Goal: Find specific page/section: Find specific page/section

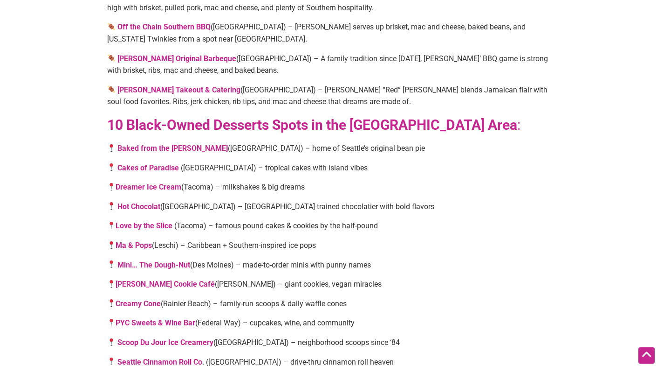
scroll to position [1660, 0]
click at [140, 202] on link "Hot Chocolat" at bounding box center [138, 206] width 43 height 9
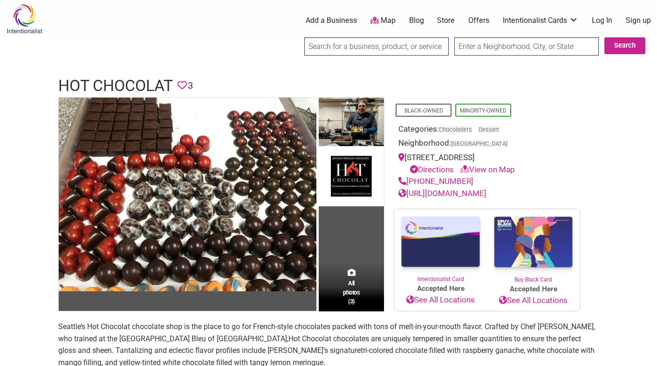
click at [385, 21] on link "Map" at bounding box center [383, 20] width 25 height 11
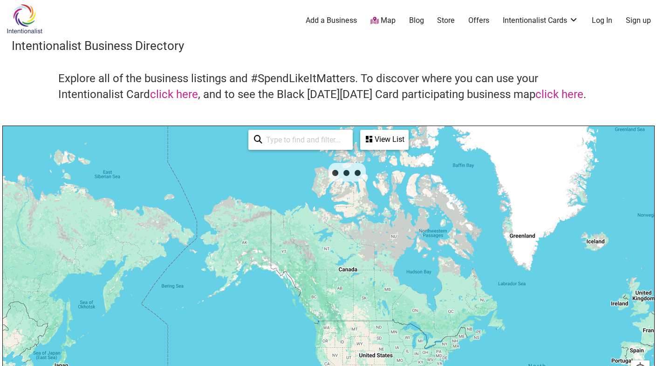
click at [54, 310] on div "To navigate, press the arrow keys." at bounding box center [329, 307] width 652 height 363
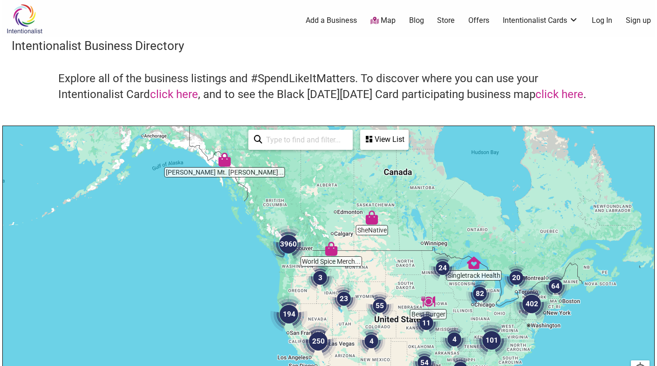
click at [278, 139] on input "search" at bounding box center [304, 140] width 85 height 18
type input "burien"
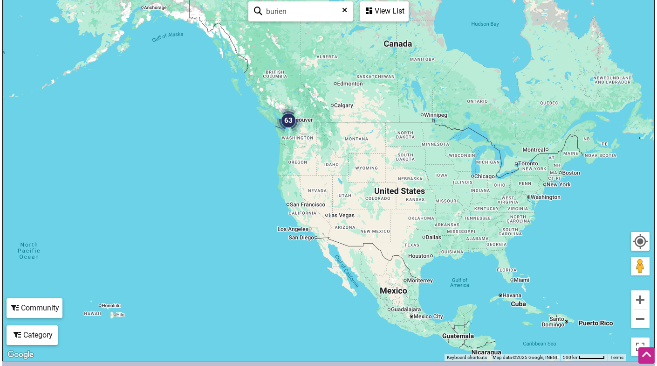
scroll to position [62, 0]
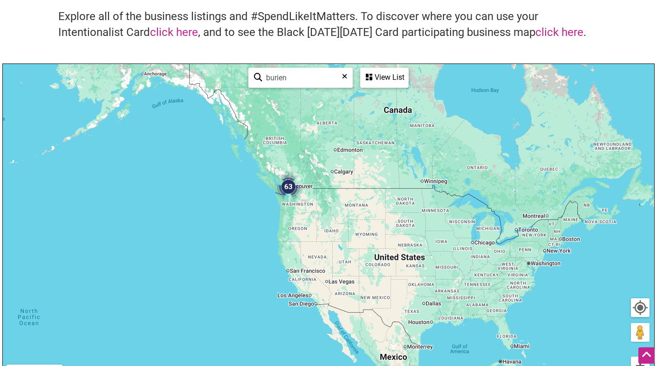
click at [285, 189] on img "63" at bounding box center [288, 186] width 35 height 35
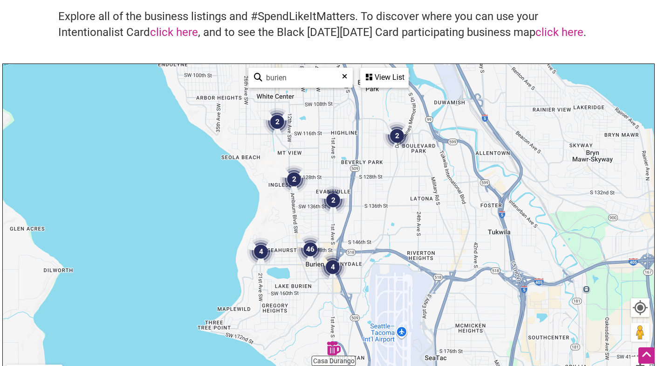
click at [279, 122] on img "2" at bounding box center [277, 121] width 35 height 35
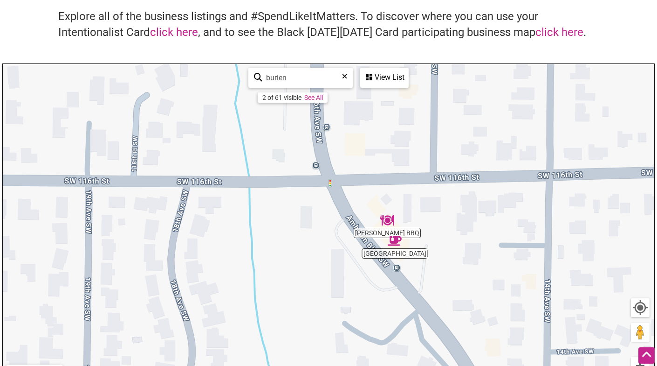
click at [387, 83] on div "View List" at bounding box center [384, 78] width 47 height 18
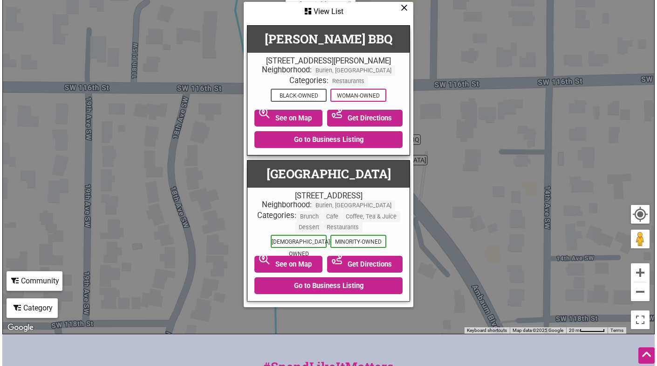
scroll to position [155, 0]
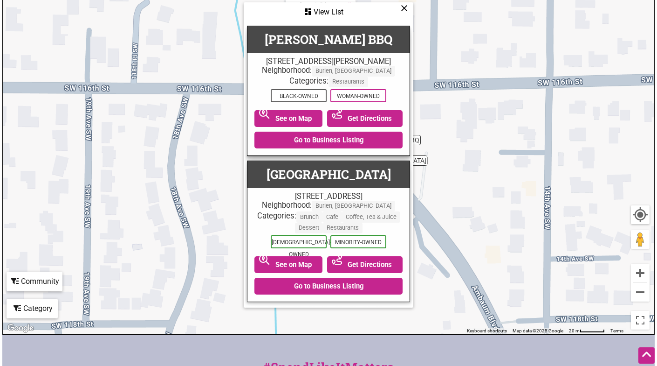
click at [402, 8] on icon at bounding box center [404, 8] width 7 height 0
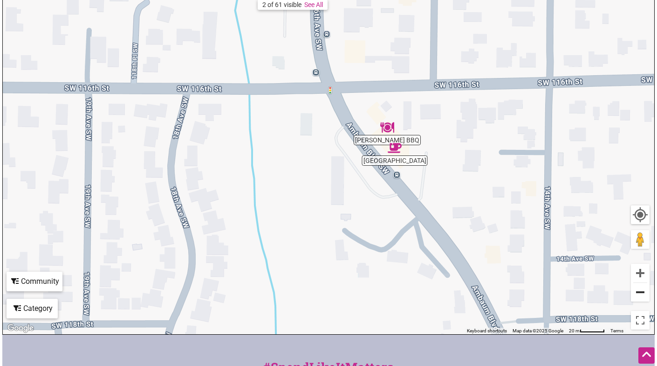
click at [638, 297] on button "Zoom out" at bounding box center [640, 292] width 19 height 19
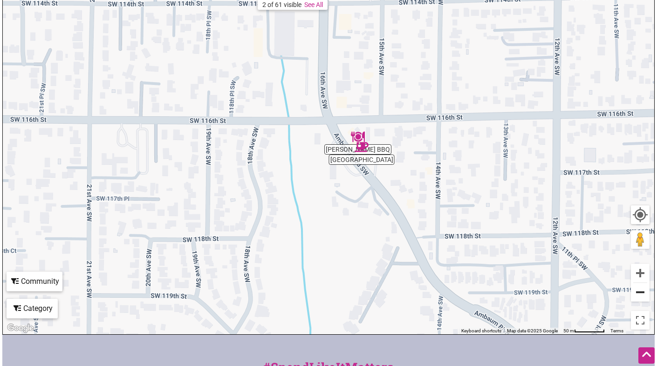
click at [638, 297] on button "Zoom out" at bounding box center [640, 292] width 19 height 19
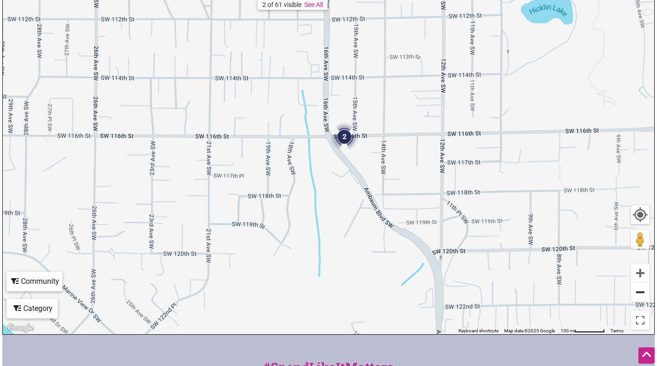
click at [638, 297] on button "Zoom out" at bounding box center [640, 292] width 19 height 19
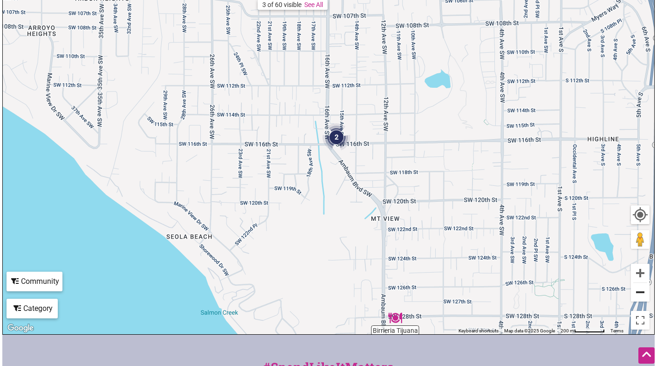
click at [638, 297] on button "Zoom out" at bounding box center [640, 292] width 19 height 19
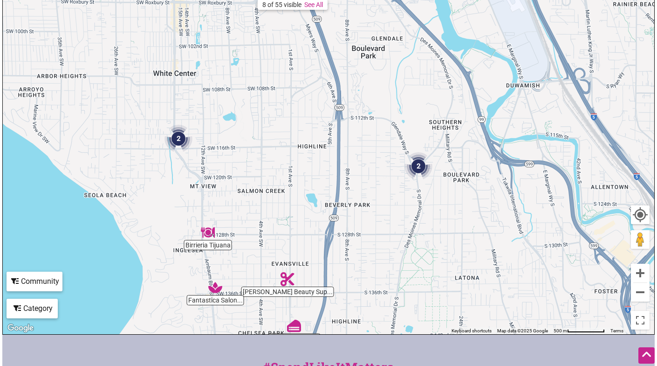
drag, startPoint x: 576, startPoint y: 258, endPoint x: 421, endPoint y: 259, distance: 154.8
click at [416, 166] on img "2" at bounding box center [418, 165] width 35 height 35
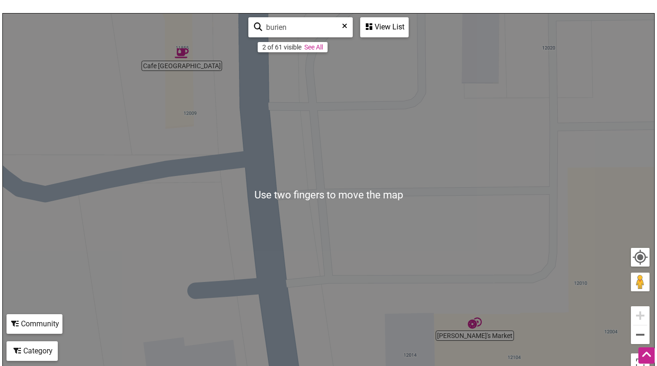
scroll to position [110, 0]
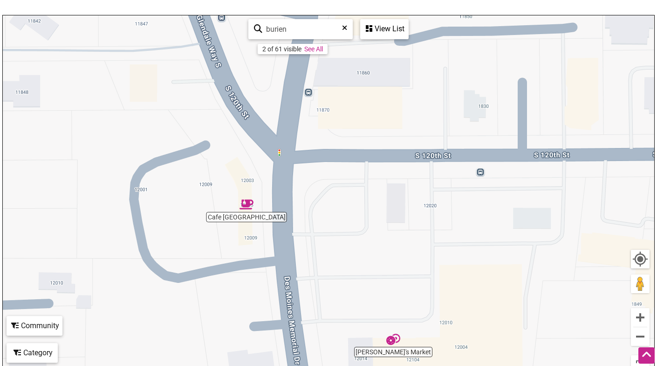
click at [248, 207] on img "Cafe Dulzura" at bounding box center [246, 203] width 21 height 21
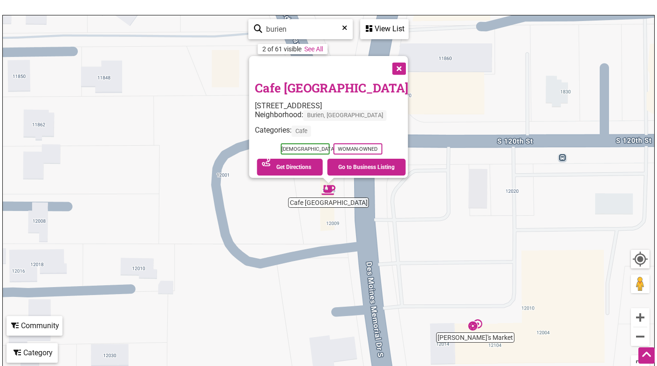
click at [410, 67] on button "Close" at bounding box center [398, 67] width 23 height 23
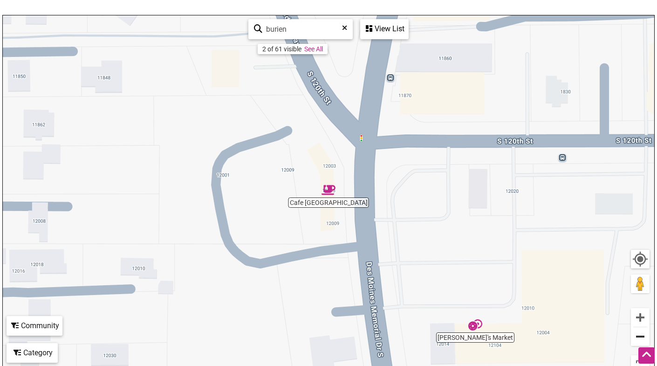
click at [641, 339] on button "Zoom out" at bounding box center [640, 336] width 19 height 19
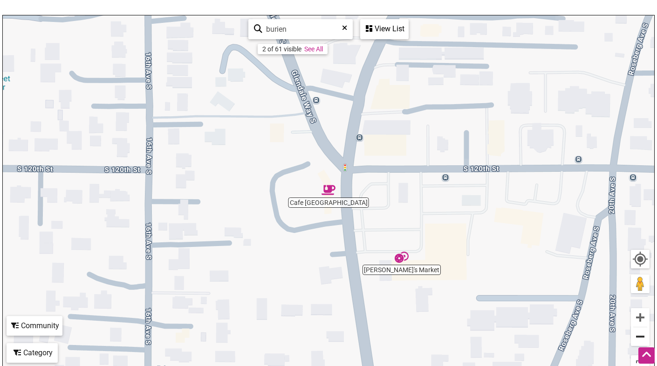
click at [641, 338] on button "Zoom out" at bounding box center [640, 336] width 19 height 19
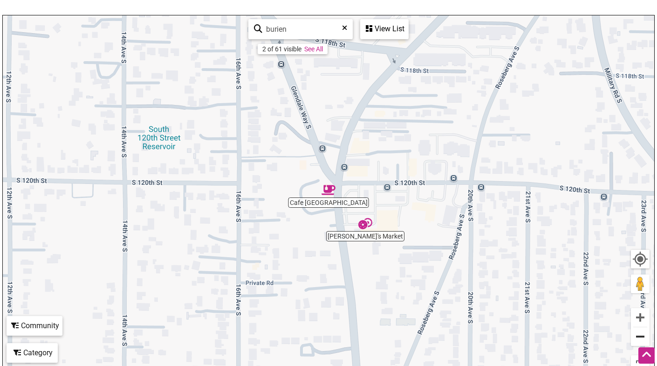
click at [641, 338] on button "Zoom out" at bounding box center [640, 336] width 19 height 19
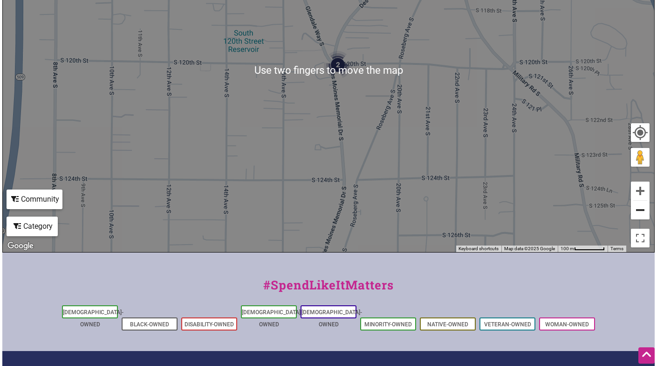
scroll to position [238, 0]
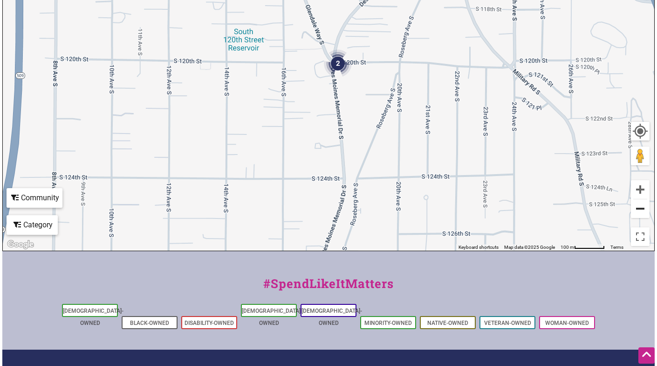
click at [641, 207] on button "Zoom out" at bounding box center [640, 208] width 19 height 19
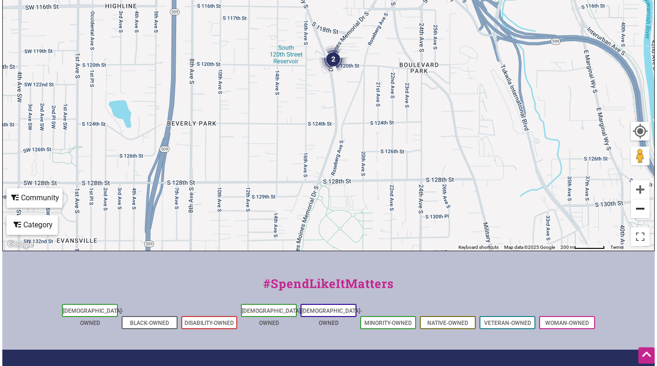
click at [641, 207] on button "Zoom out" at bounding box center [640, 208] width 19 height 19
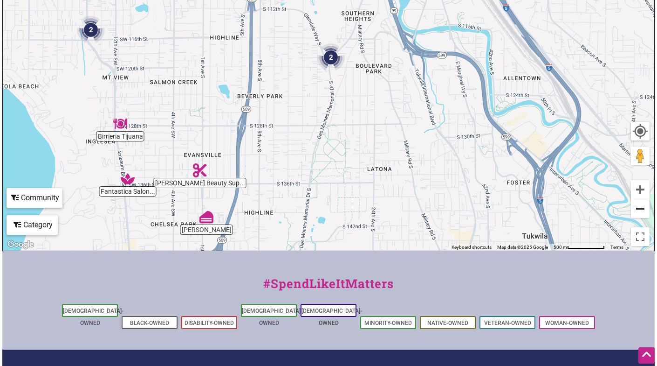
click at [639, 208] on button "Zoom out" at bounding box center [640, 208] width 19 height 19
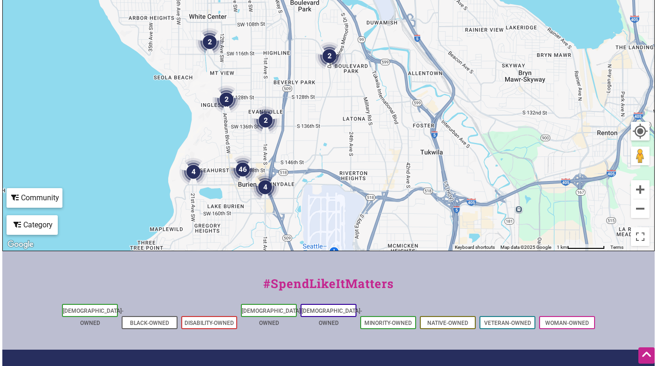
click at [264, 186] on img "4" at bounding box center [265, 186] width 35 height 35
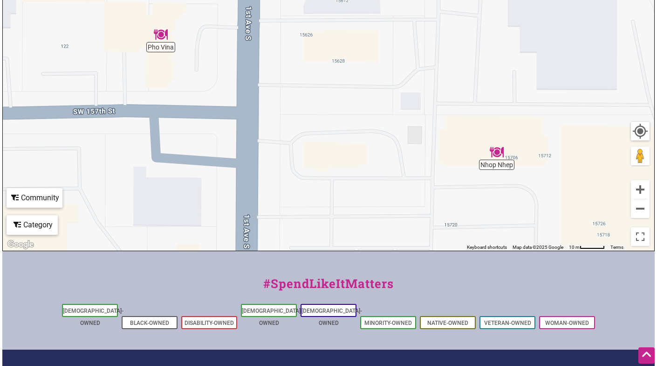
click at [495, 168] on div "To navigate, press the arrow keys." at bounding box center [329, 69] width 652 height 363
click at [496, 150] on img "Nhop Nhep" at bounding box center [496, 151] width 21 height 21
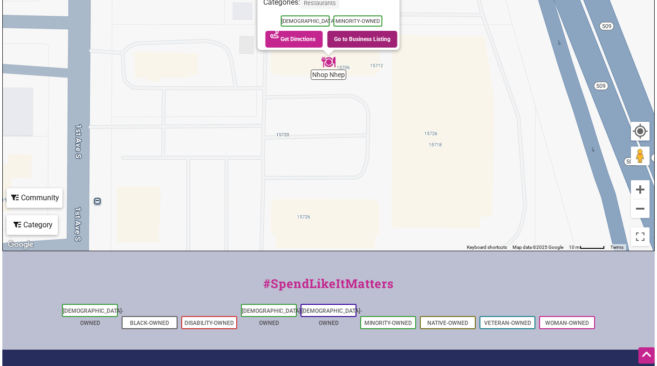
click at [352, 32] on link "Go to Business Listing" at bounding box center [362, 39] width 70 height 17
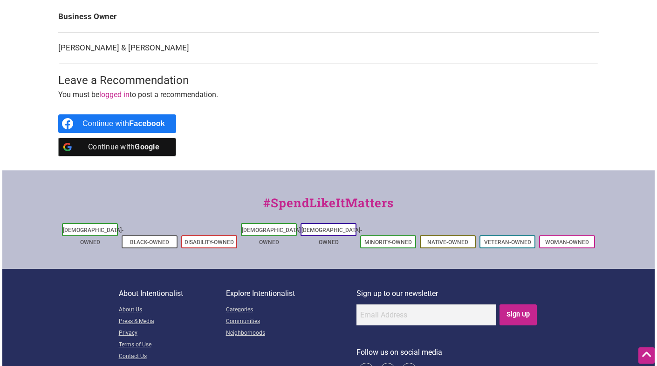
scroll to position [425, 0]
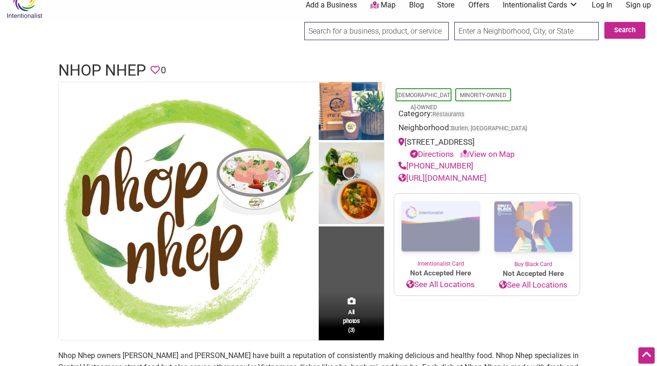
click at [62, 252] on img at bounding box center [188, 210] width 258 height 257
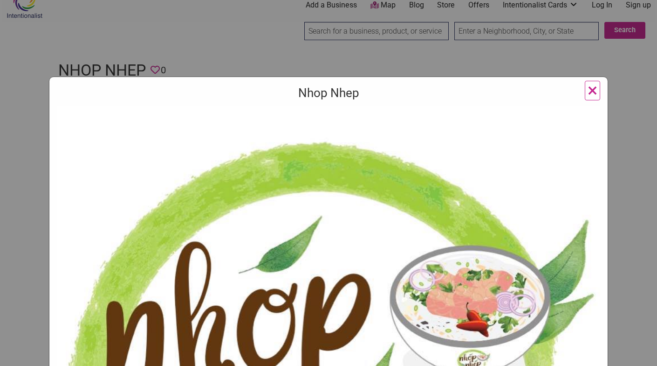
scroll to position [2, 0]
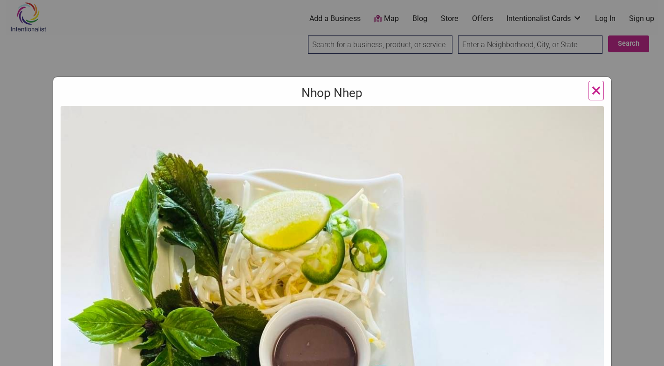
click at [598, 94] on button "×" at bounding box center [596, 91] width 15 height 20
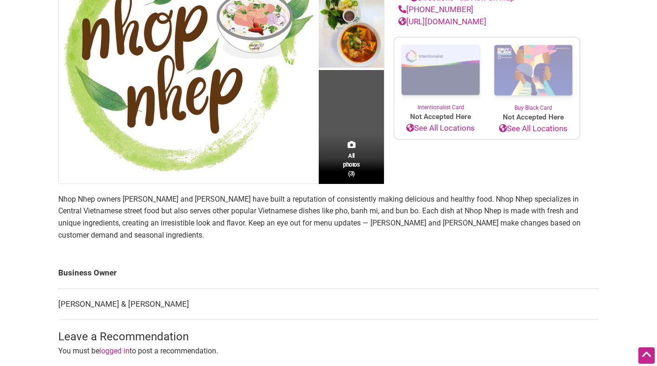
scroll to position [172, 0]
click at [116, 345] on link "logged in" at bounding box center [114, 349] width 30 height 9
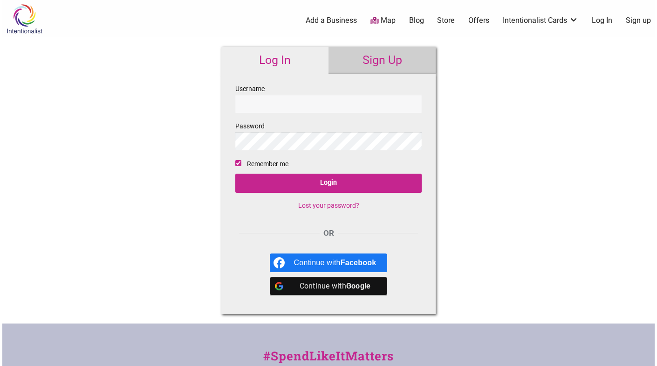
click at [281, 110] on input "Username" at bounding box center [328, 104] width 186 height 18
type input "[EMAIL_ADDRESS][DOMAIN_NAME]"
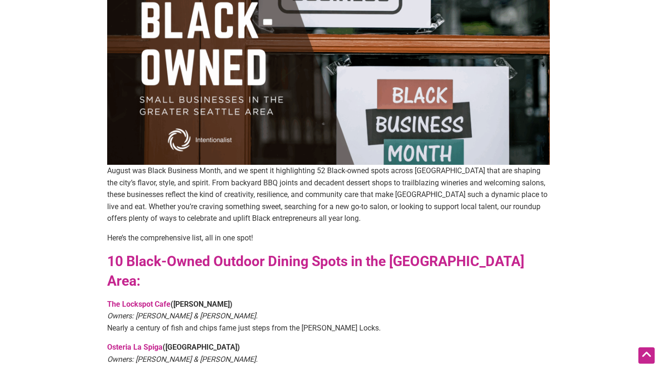
scroll to position [181, 0]
